Goal: Check status: Check status

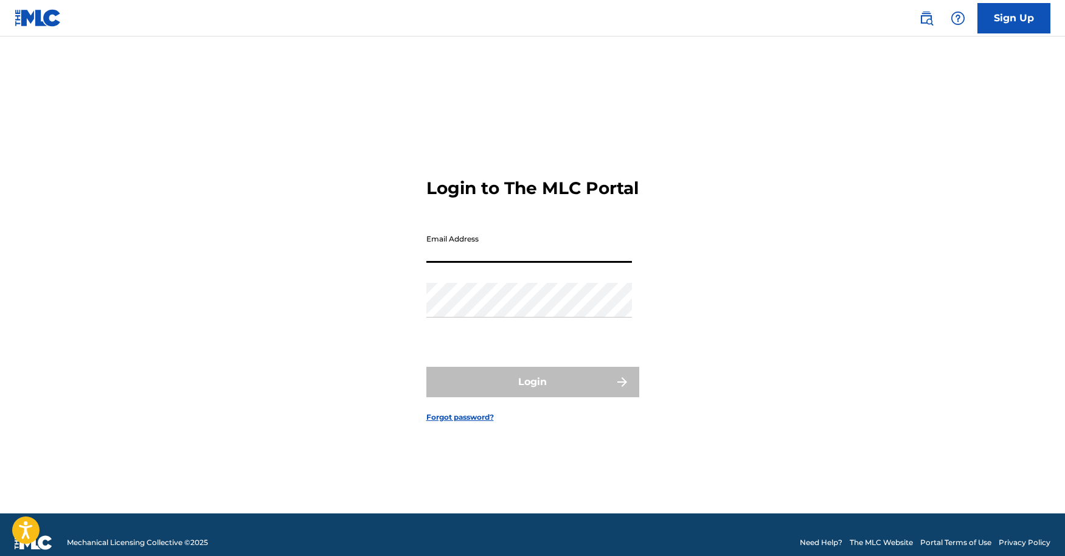
type input "SK8MBANKS"
click at [508, 275] on div "Email Address SK8MBANKS" at bounding box center [529, 255] width 206 height 55
click at [507, 262] on input "SK8MBANKS" at bounding box center [529, 245] width 206 height 35
drag, startPoint x: 507, startPoint y: 262, endPoint x: 324, endPoint y: 240, distance: 184.4
click at [324, 240] on div "Login to The MLC Portal Email Address SK8MBANKS Password Login Forgot password?" at bounding box center [533, 290] width 852 height 447
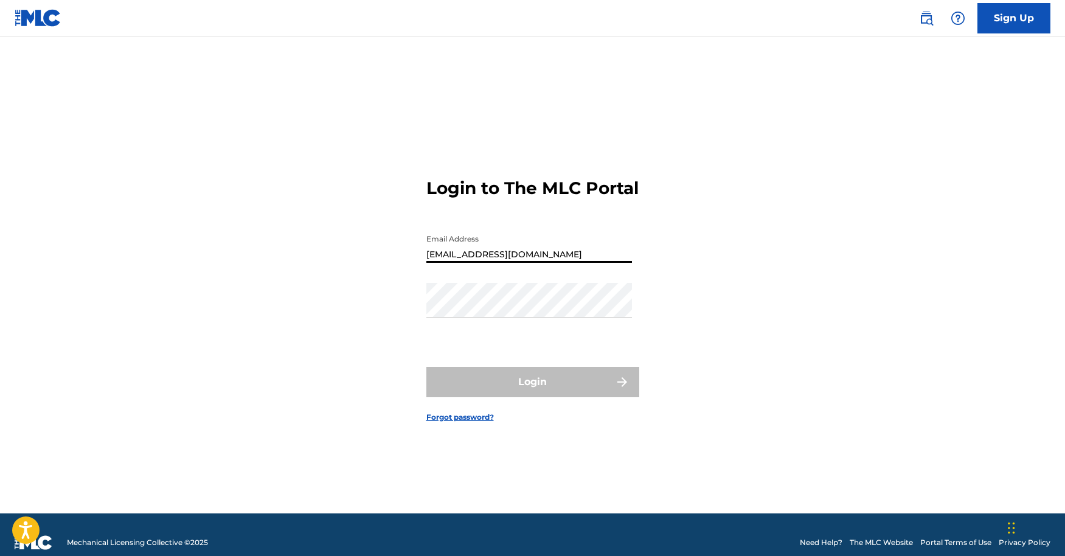
type input "[EMAIL_ADDRESS][DOMAIN_NAME]"
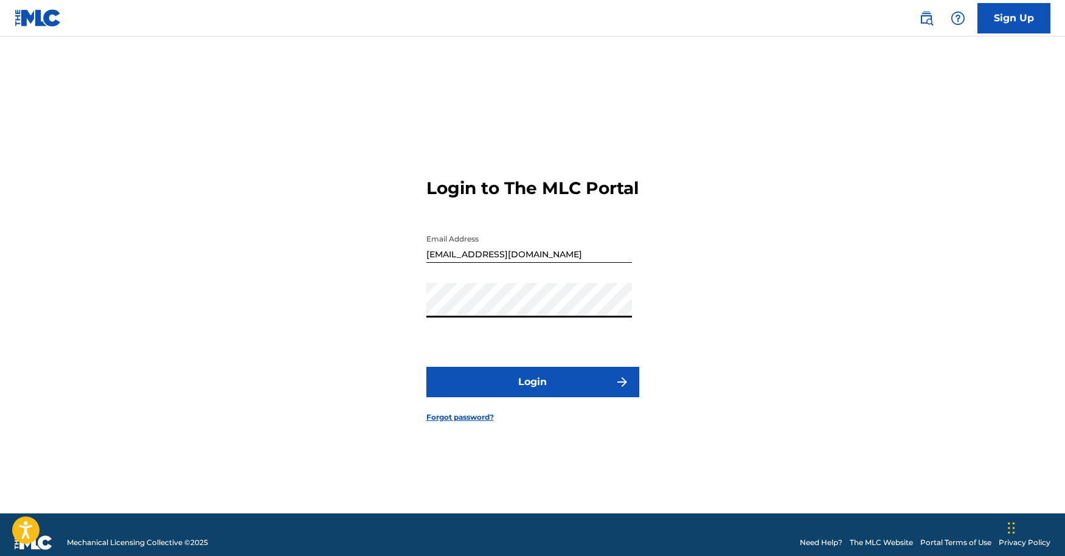
click at [426, 367] on button "Login" at bounding box center [532, 382] width 213 height 30
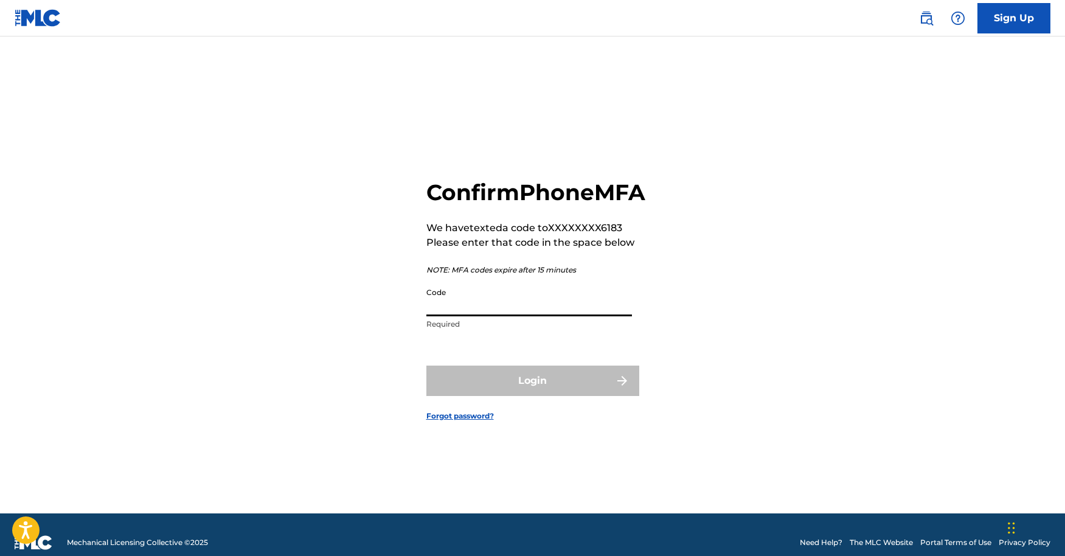
click at [445, 309] on input "Code" at bounding box center [529, 299] width 206 height 35
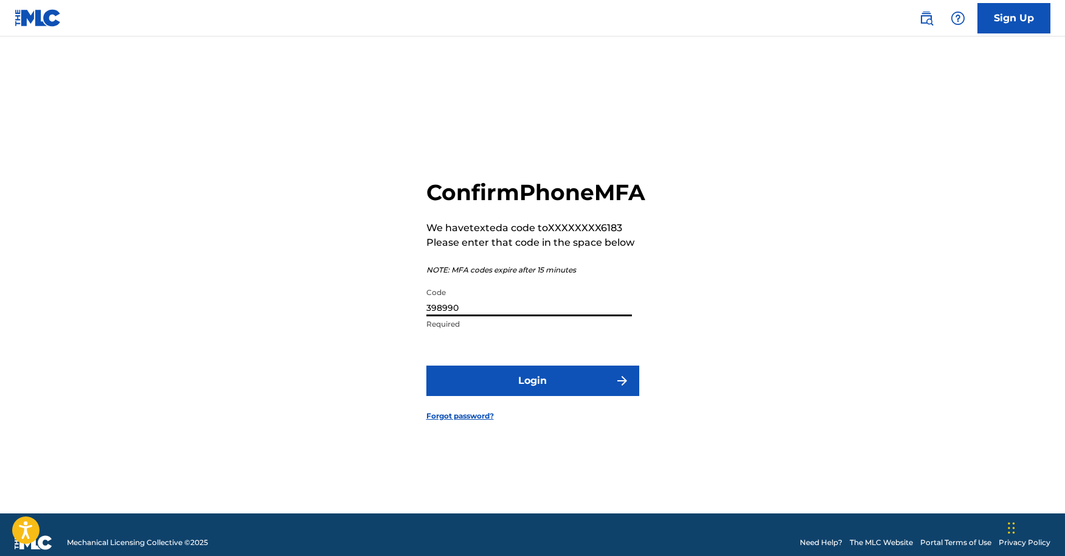
type input "398990"
click at [490, 396] on button "Login" at bounding box center [532, 381] width 213 height 30
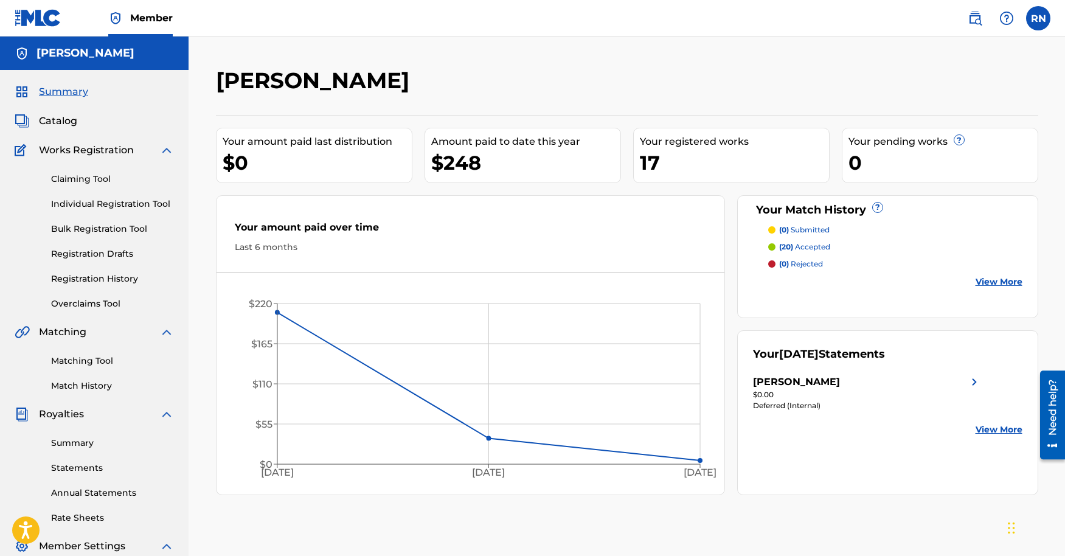
click at [988, 429] on link "View More" at bounding box center [999, 429] width 47 height 13
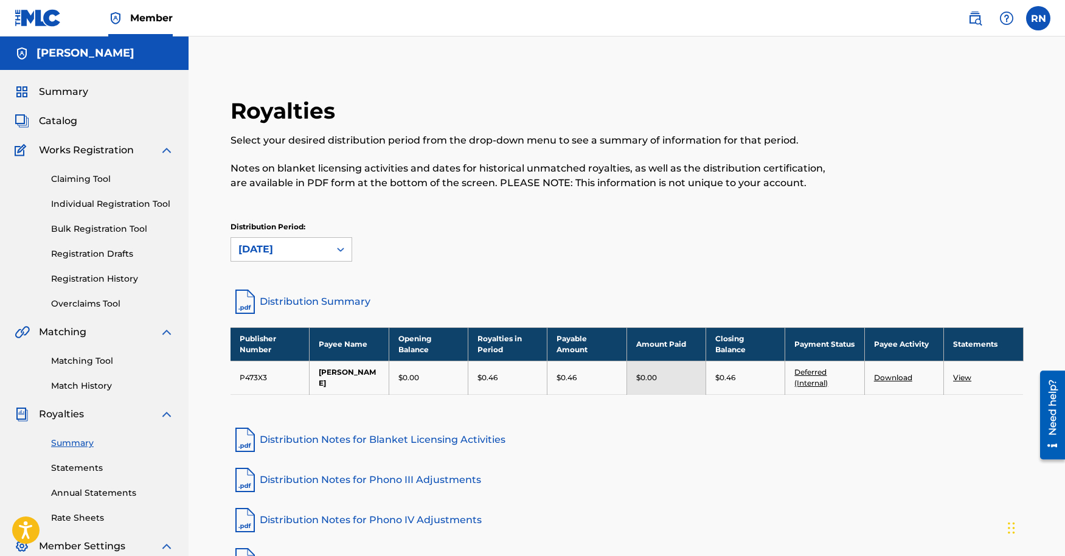
click at [813, 383] on link "Deferred (Internal)" at bounding box center [810, 377] width 33 height 20
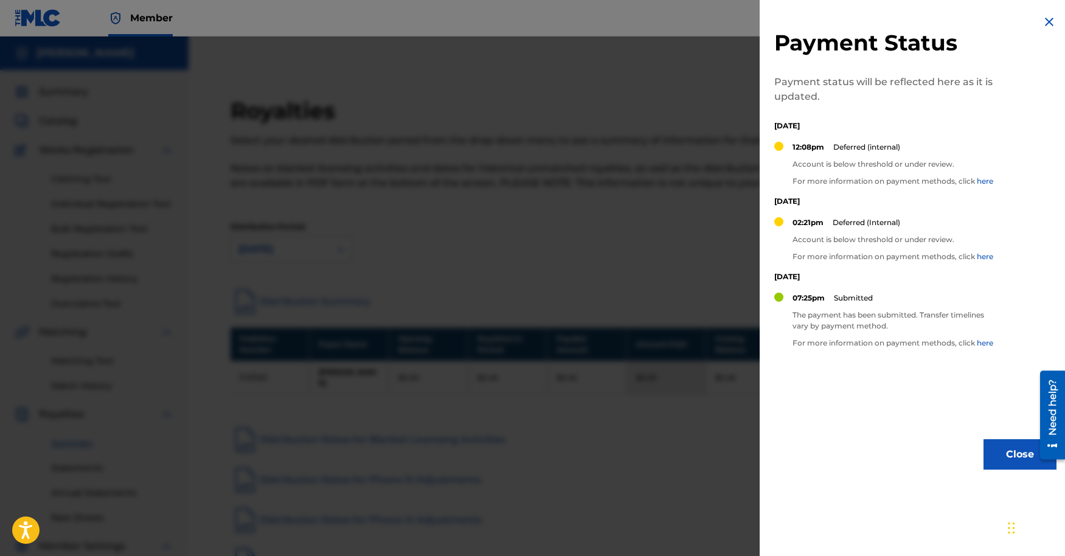
click at [1050, 20] on img at bounding box center [1049, 22] width 15 height 15
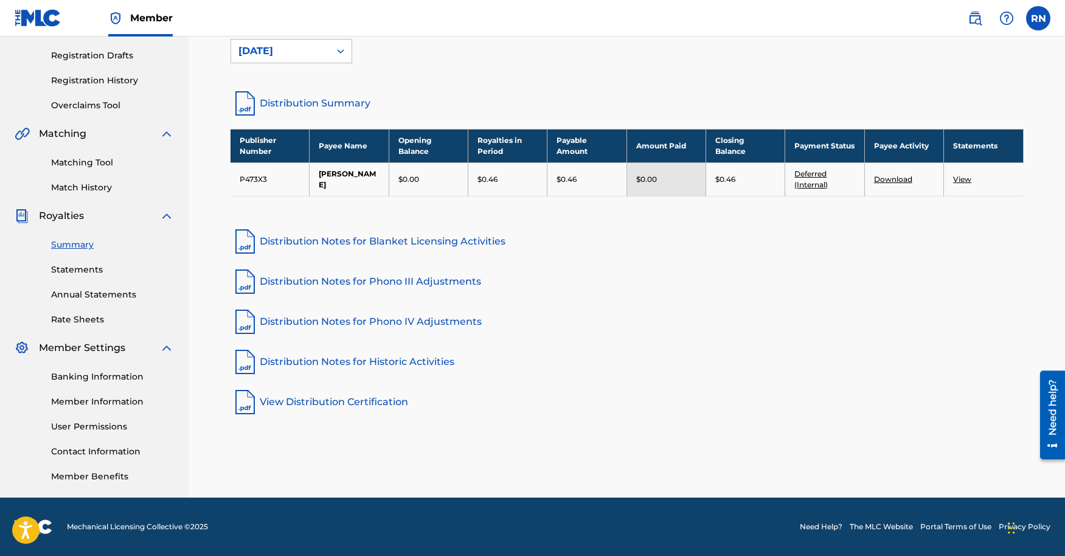
scroll to position [16, 0]
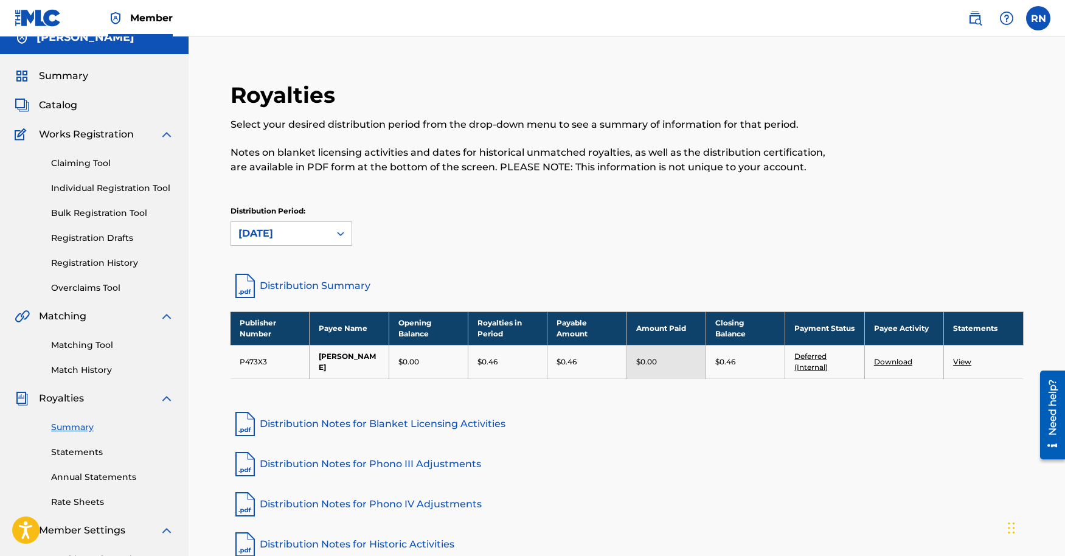
click at [278, 211] on p "Distribution Period:" at bounding box center [292, 211] width 122 height 11
click at [274, 234] on div "[DATE]" at bounding box center [280, 233] width 84 height 15
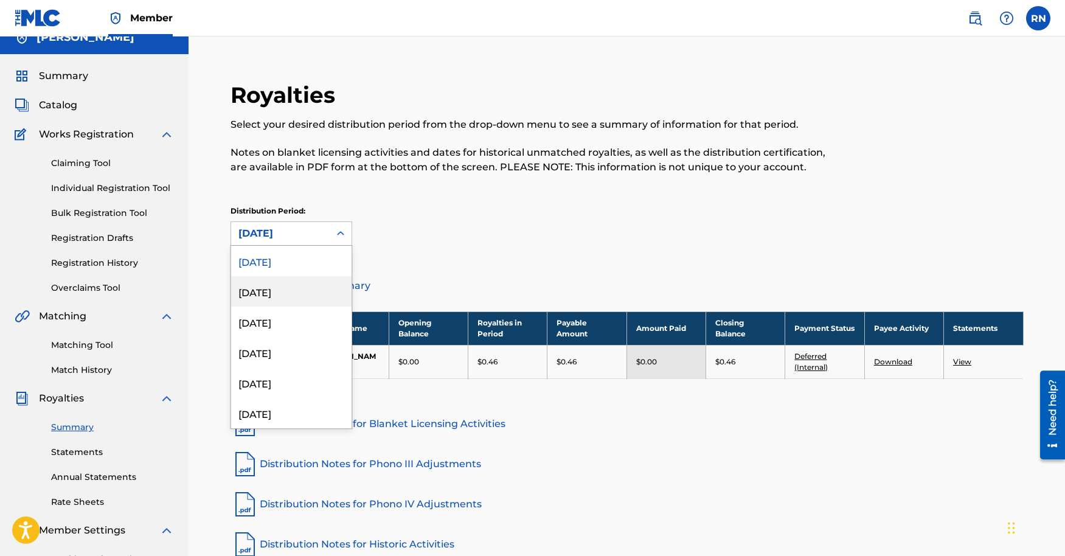
click at [271, 285] on div "[DATE]" at bounding box center [291, 291] width 120 height 30
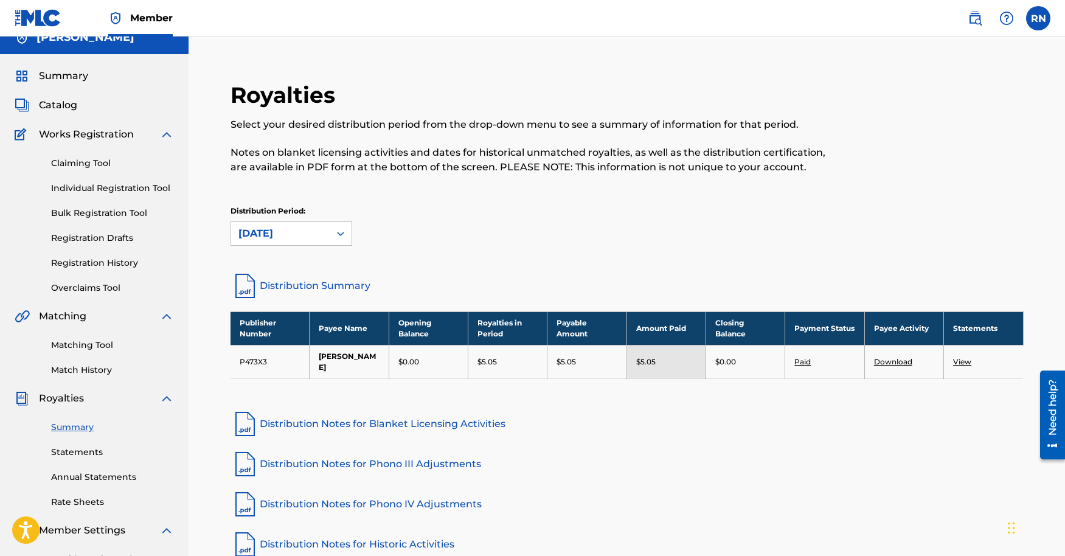
click at [283, 244] on div "[DATE]" at bounding box center [280, 233] width 99 height 23
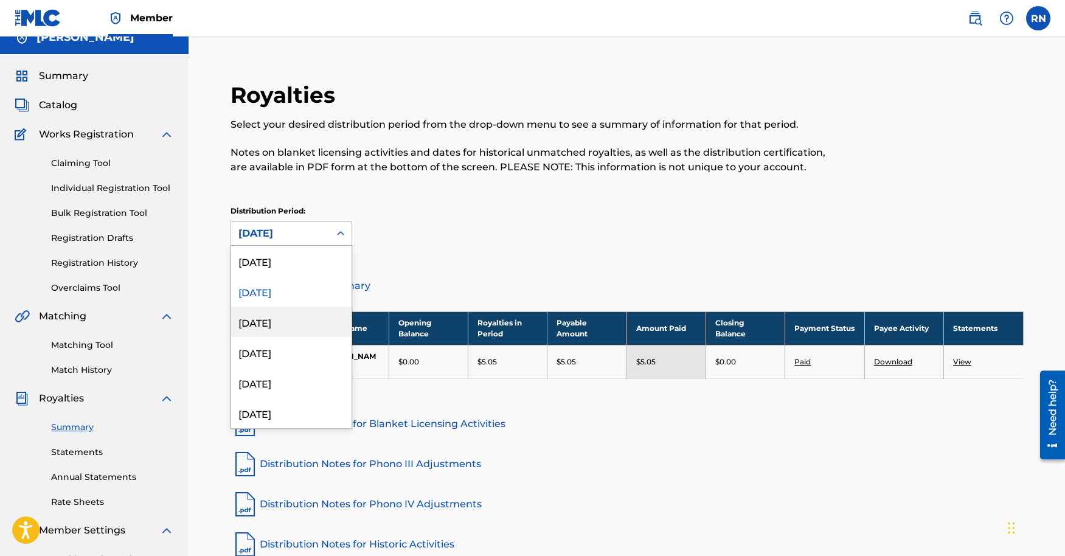
click at [265, 319] on div "[DATE]" at bounding box center [291, 322] width 120 height 30
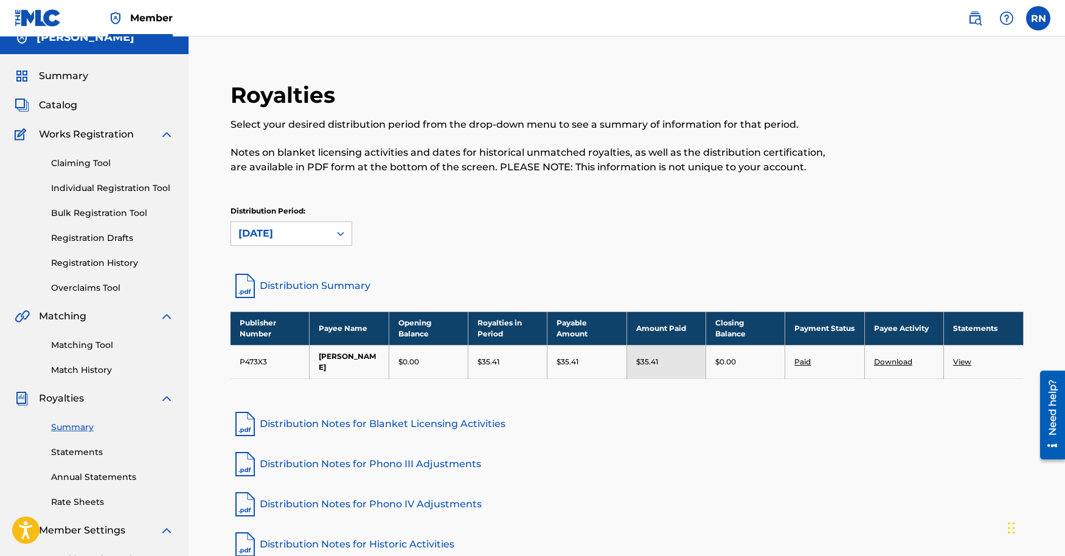
click at [291, 238] on div "[DATE]" at bounding box center [280, 233] width 84 height 15
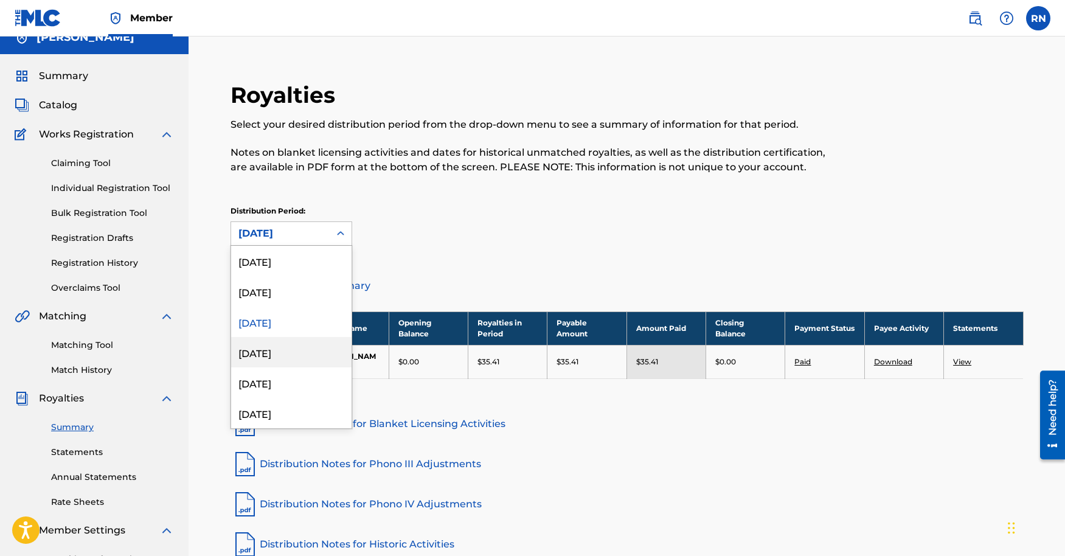
click at [260, 348] on div "[DATE]" at bounding box center [291, 352] width 120 height 30
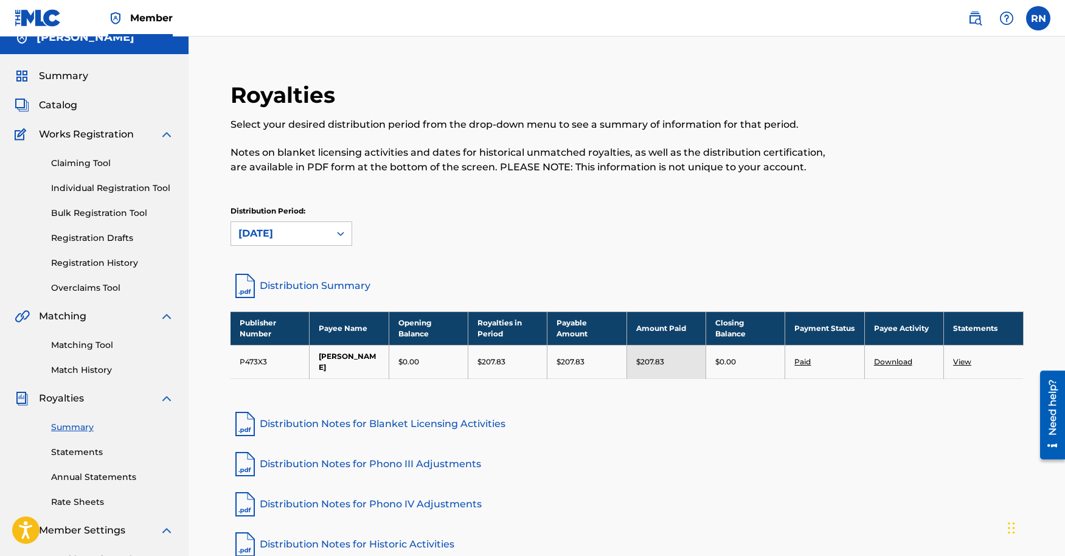
click at [287, 232] on div "[DATE]" at bounding box center [280, 233] width 84 height 15
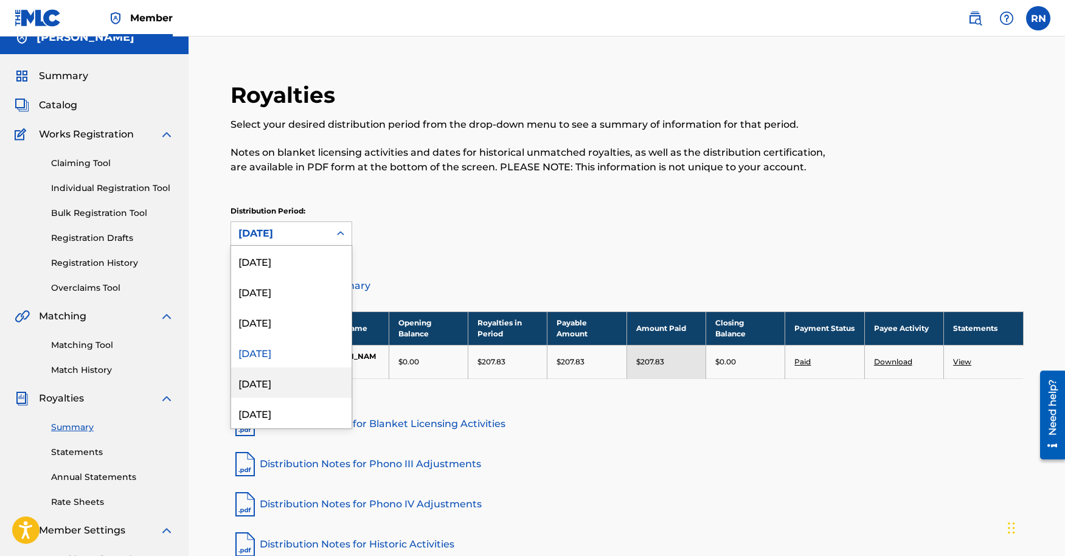
click at [246, 377] on div "[DATE]" at bounding box center [291, 382] width 120 height 30
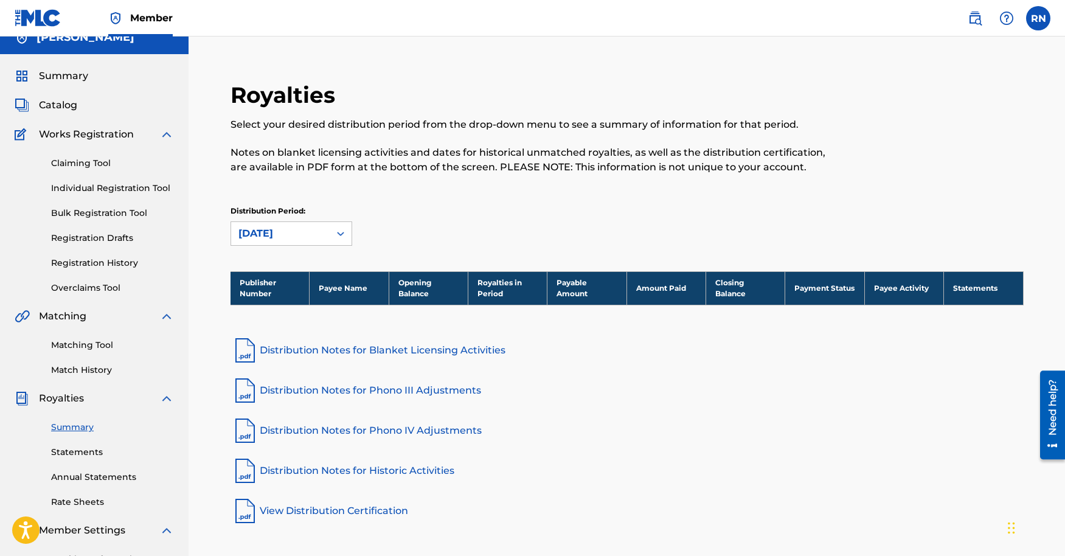
click at [285, 231] on div "[DATE]" at bounding box center [280, 233] width 84 height 15
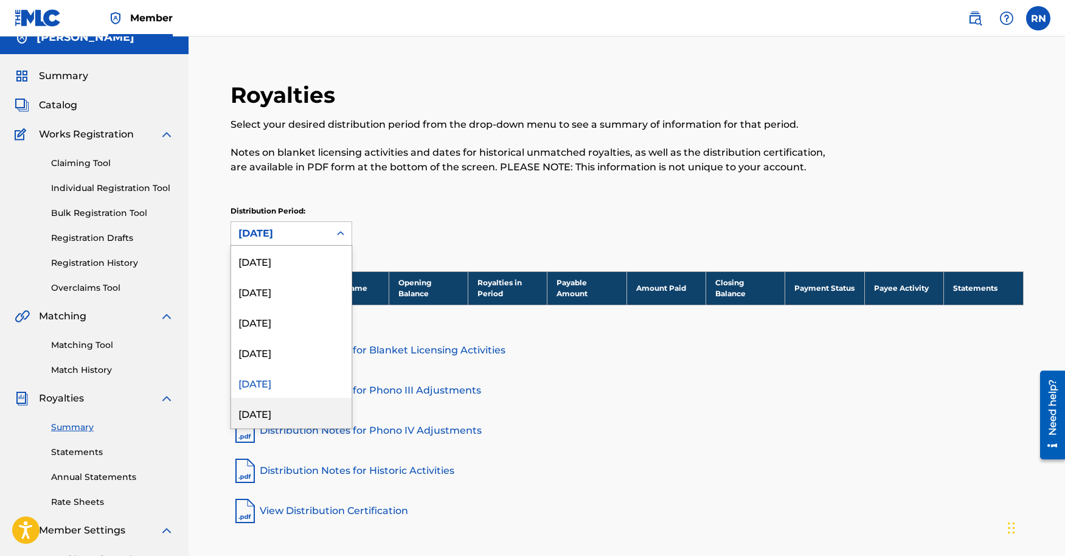
click at [244, 406] on div "[DATE]" at bounding box center [291, 413] width 120 height 30
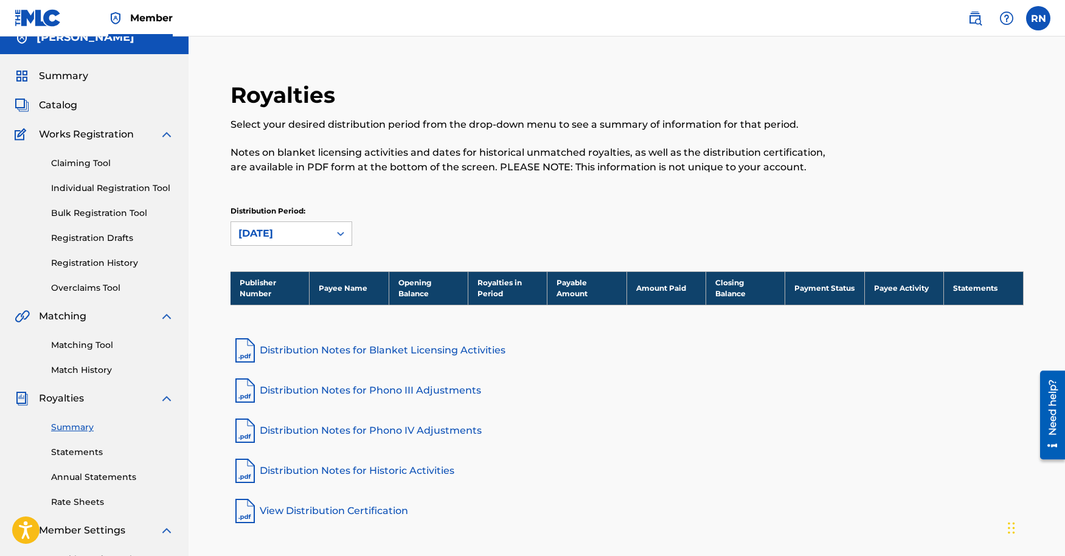
click at [302, 232] on div "[DATE]" at bounding box center [280, 233] width 84 height 15
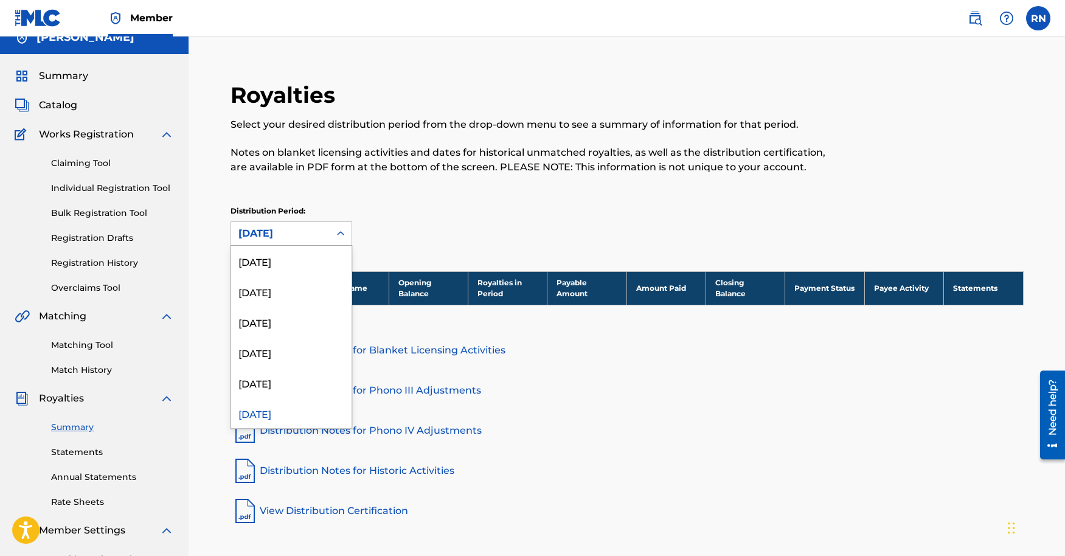
scroll to position [10, 0]
click at [301, 261] on div "[DATE]" at bounding box center [291, 250] width 120 height 30
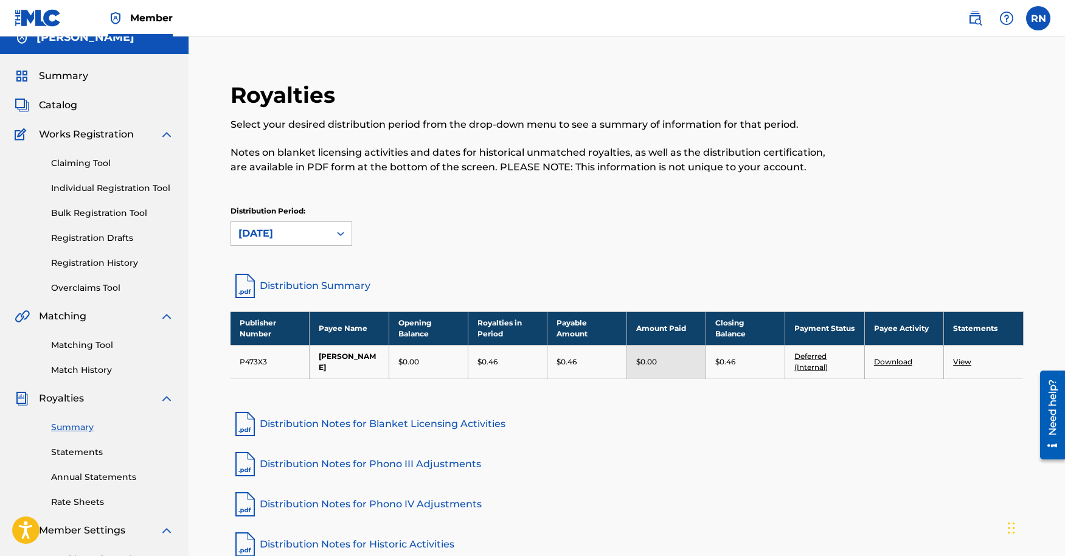
scroll to position [0, 0]
